Goal: Navigation & Orientation: Find specific page/section

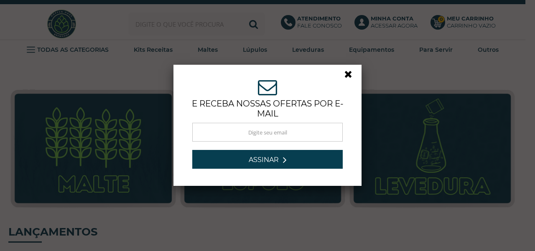
click at [345, 74] on link at bounding box center [351, 76] width 15 height 15
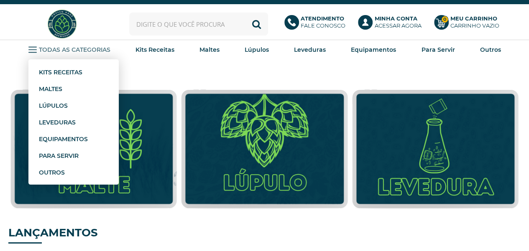
click at [31, 50] on icon at bounding box center [32, 50] width 8 height 8
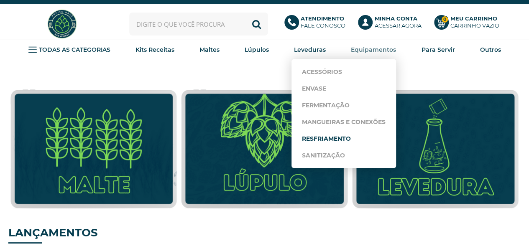
click at [330, 138] on link "Resfriamento" at bounding box center [344, 138] width 84 height 17
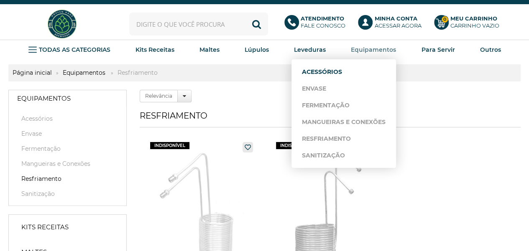
click at [335, 74] on link "Acessórios" at bounding box center [344, 72] width 84 height 17
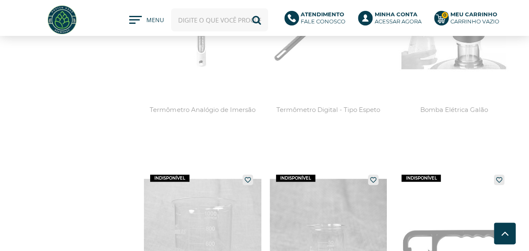
scroll to position [1672, 0]
